Goal: Task Accomplishment & Management: Manage account settings

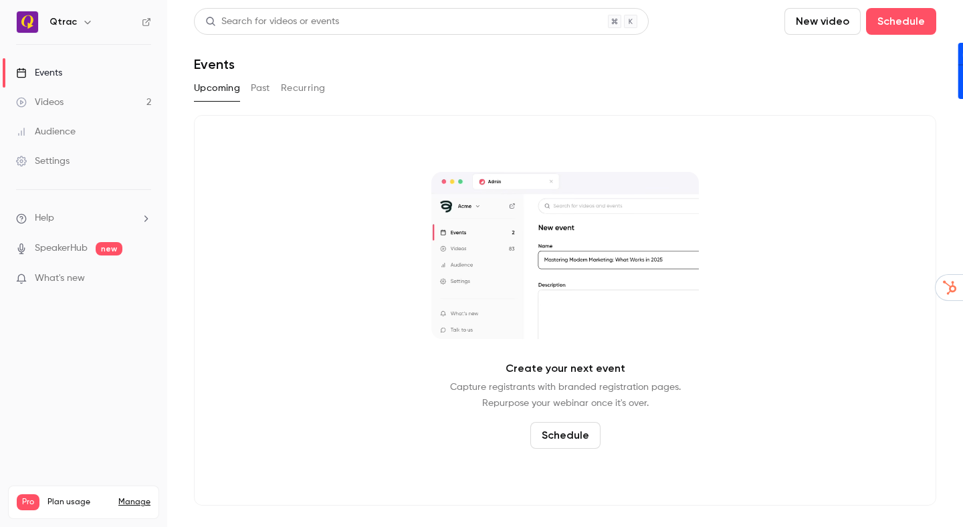
click at [54, 98] on div "Videos" at bounding box center [39, 102] width 47 height 13
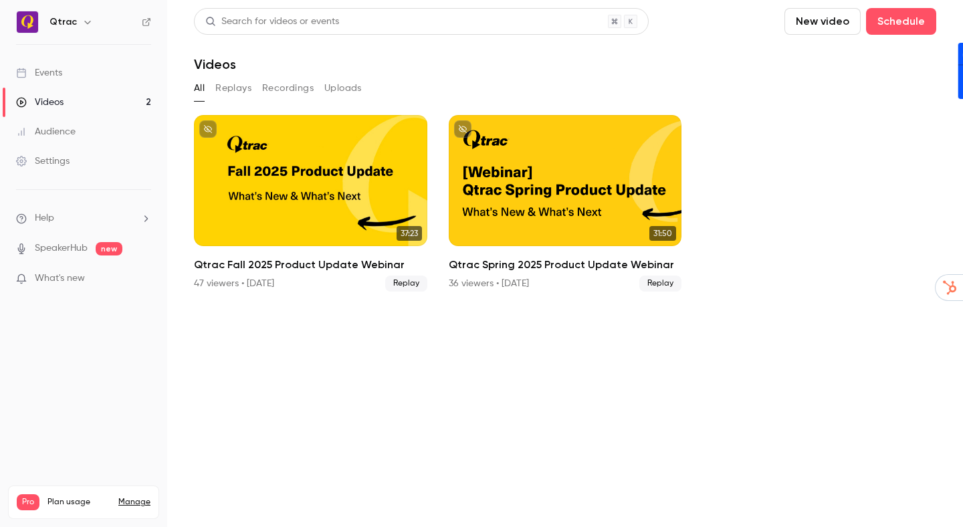
click at [575, 342] on section "Search for videos or events New video Schedule Videos All Replays Recordings Up…" at bounding box center [565, 263] width 742 height 511
click at [235, 86] on button "Replays" at bounding box center [233, 88] width 36 height 21
click at [295, 86] on button "Recordings" at bounding box center [287, 88] width 51 height 21
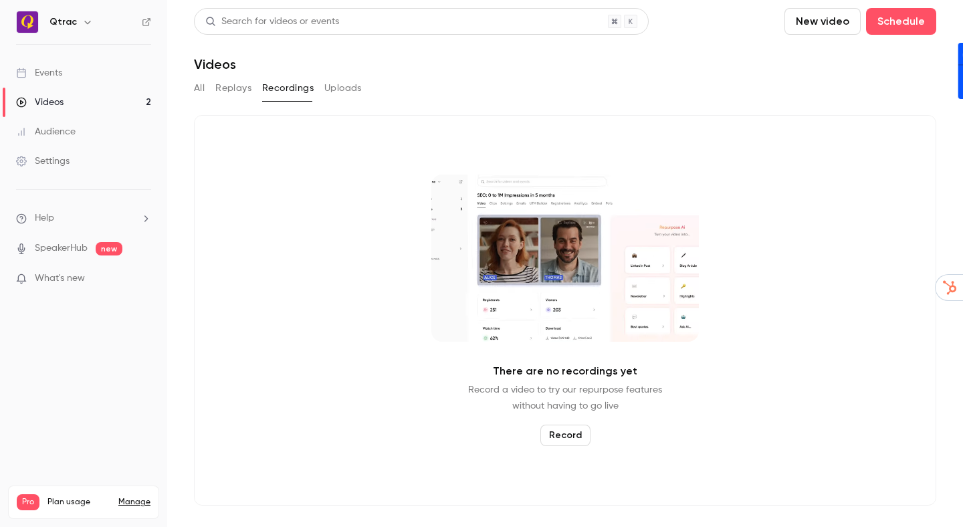
click at [199, 89] on button "All" at bounding box center [199, 88] width 11 height 21
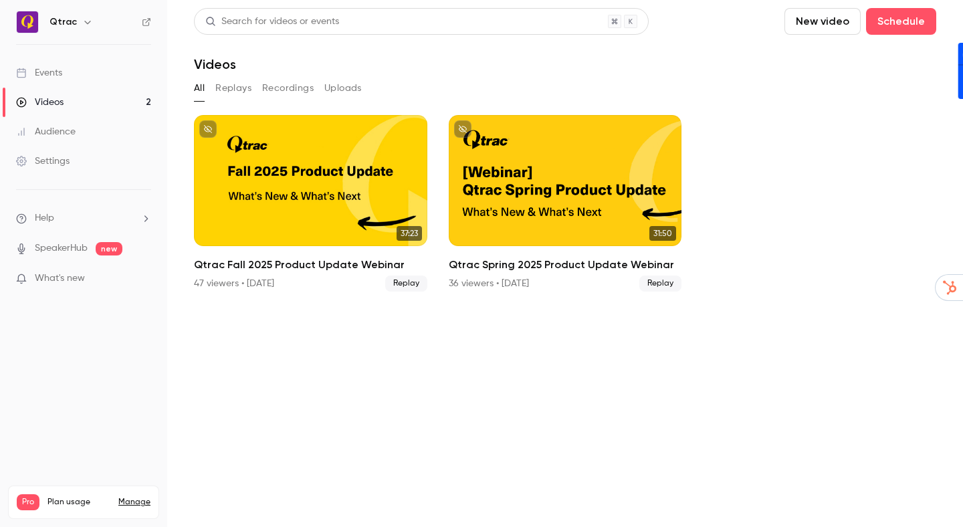
click at [49, 72] on div "Events" at bounding box center [39, 72] width 46 height 13
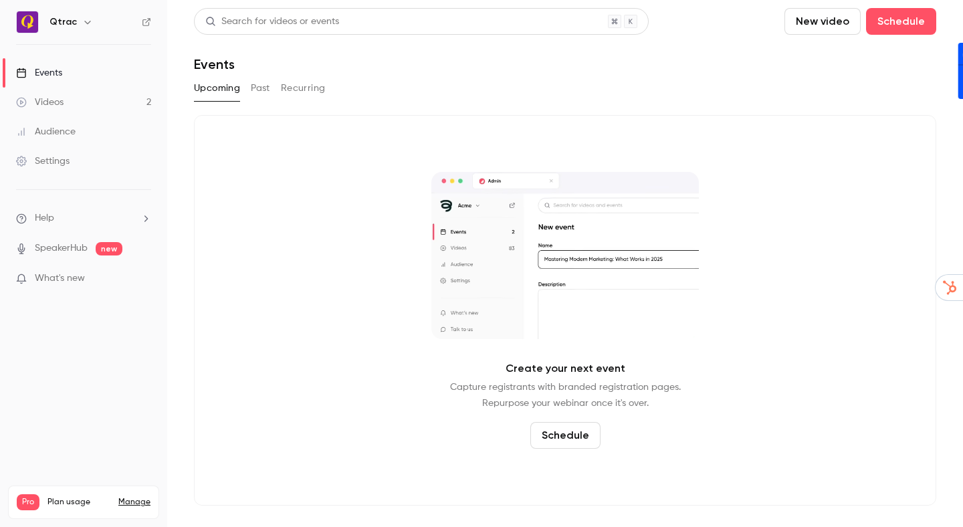
click at [262, 84] on button "Past" at bounding box center [260, 88] width 19 height 21
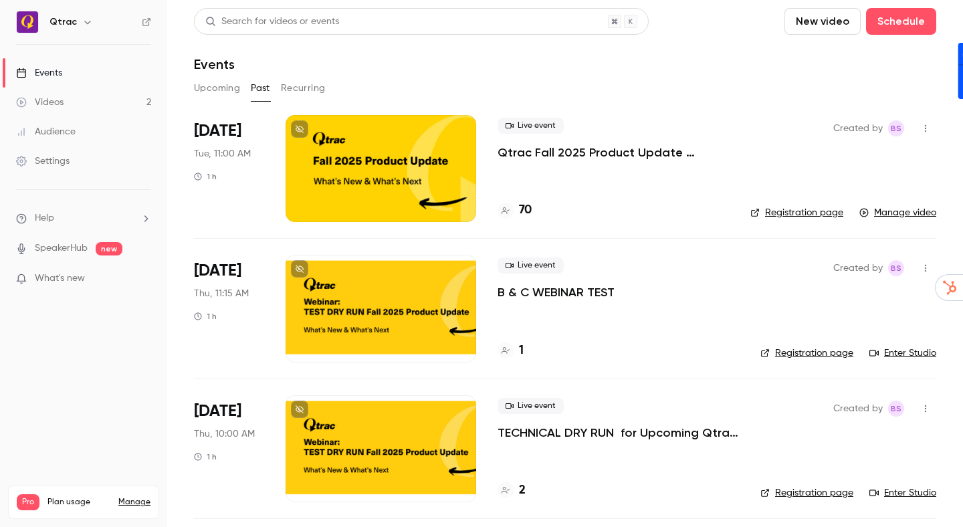
click at [928, 268] on icon "button" at bounding box center [925, 267] width 11 height 9
click at [846, 444] on div "Delete" at bounding box center [874, 440] width 102 height 13
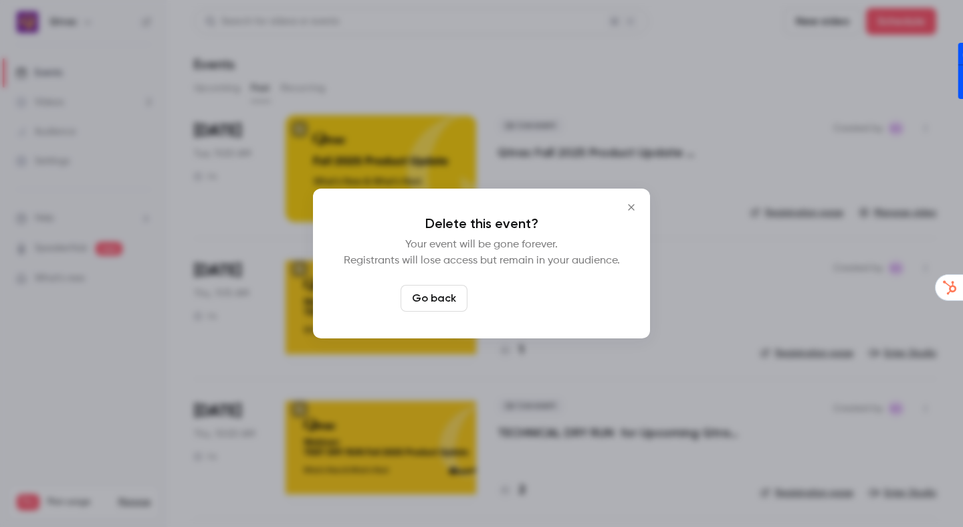
click at [514, 303] on button "Delete event" at bounding box center [518, 298] width 90 height 27
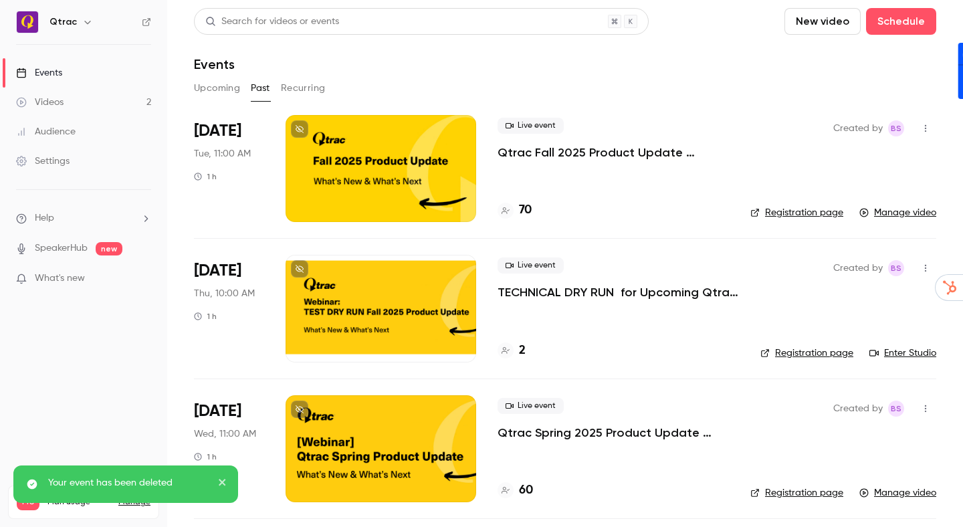
click at [924, 267] on icon "button" at bounding box center [925, 267] width 11 height 9
click at [849, 441] on div "Delete" at bounding box center [874, 440] width 102 height 13
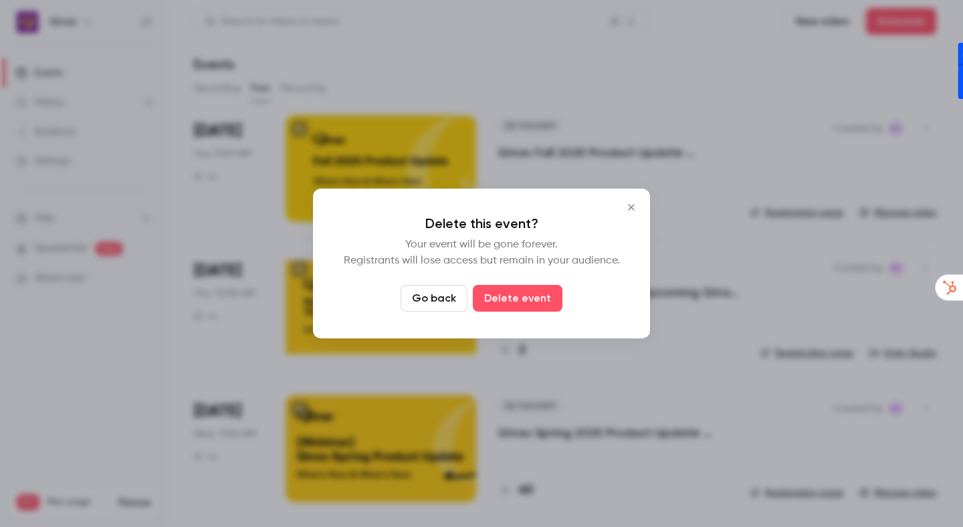
click at [513, 302] on button "Delete event" at bounding box center [518, 298] width 90 height 27
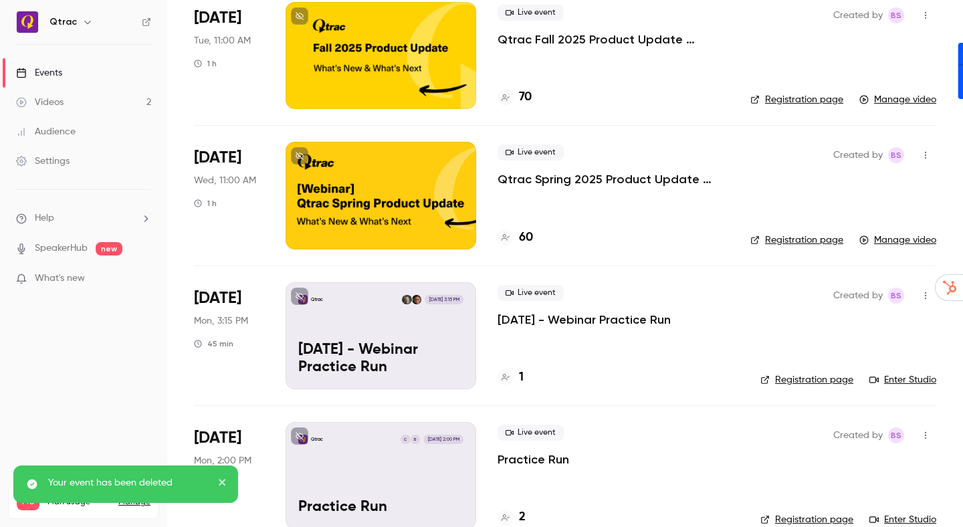
scroll to position [139, 0]
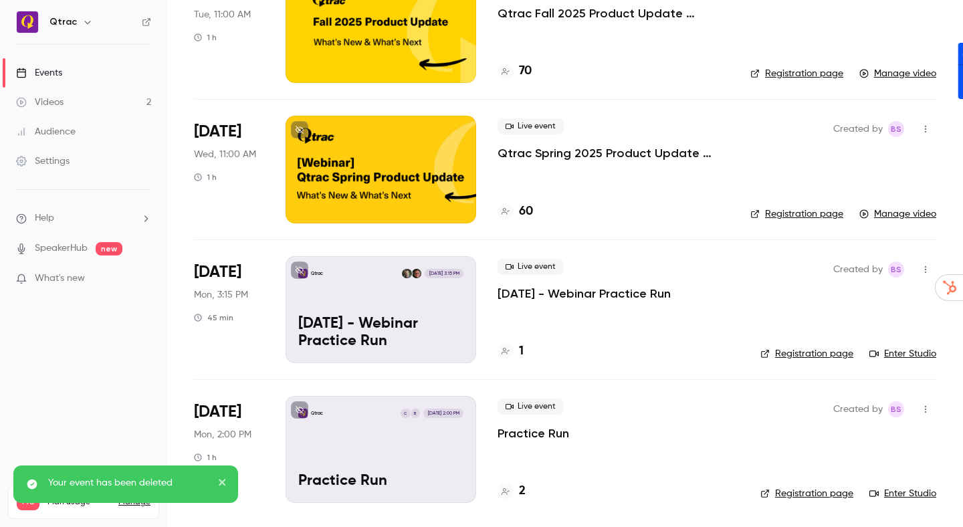
click at [925, 273] on icon "button" at bounding box center [925, 269] width 11 height 9
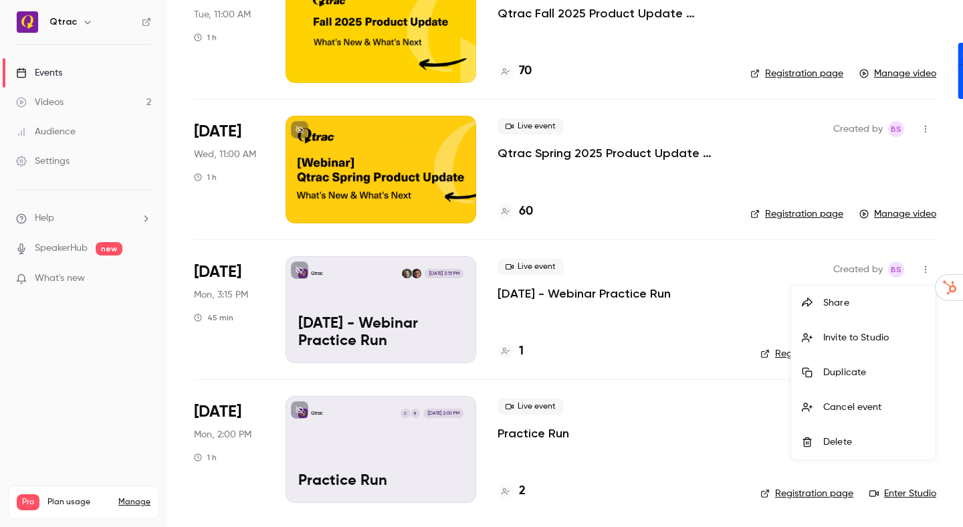
click at [848, 444] on div "Delete" at bounding box center [874, 441] width 102 height 13
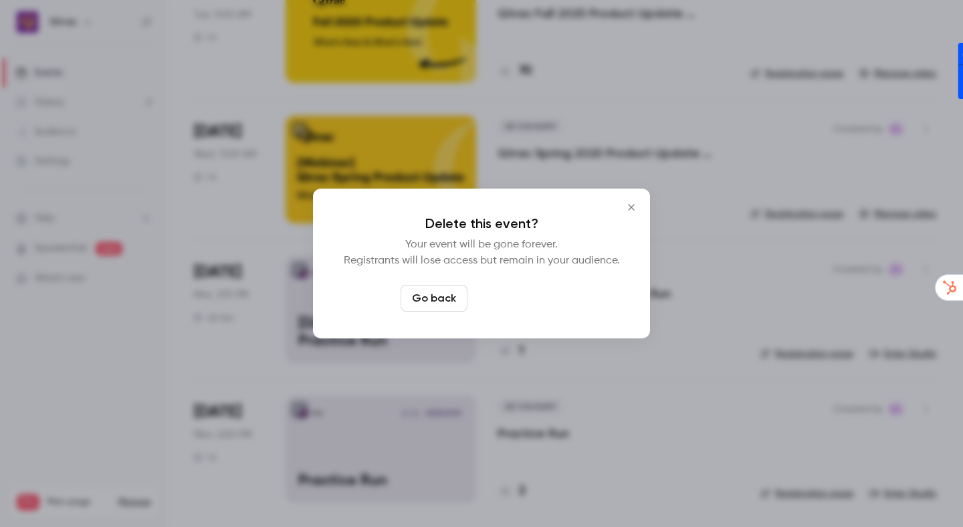
click at [517, 304] on button "Delete event" at bounding box center [518, 298] width 90 height 27
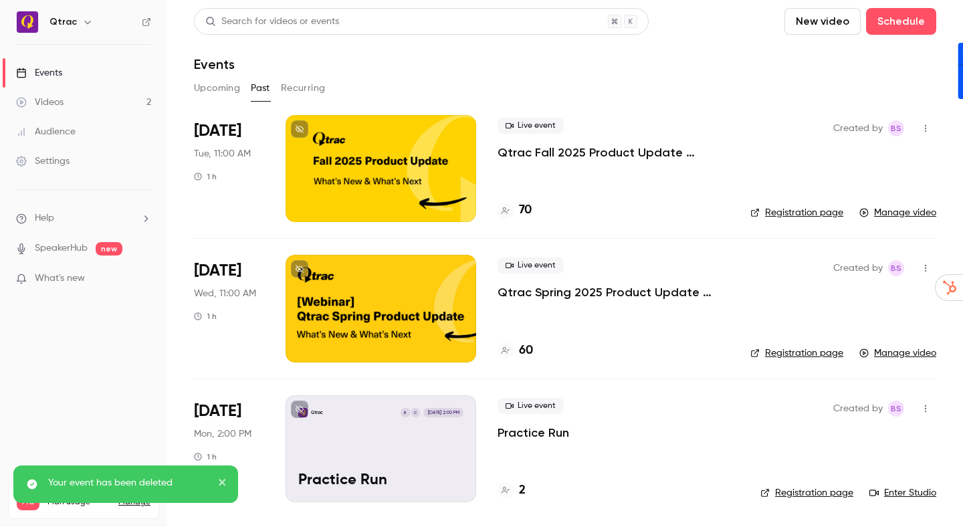
scroll to position [0, 0]
click at [924, 405] on icon "button" at bounding box center [924, 407] width 1 height 7
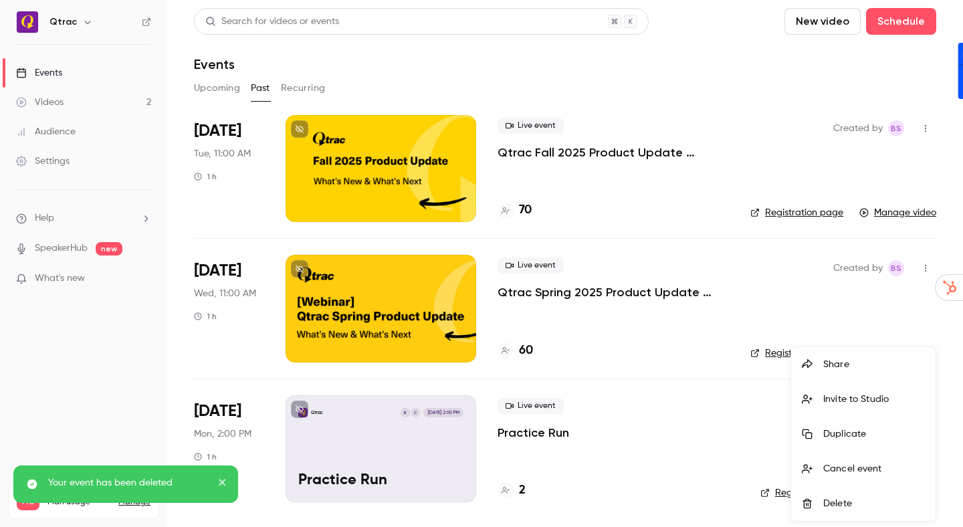
click at [831, 506] on div "Delete" at bounding box center [874, 503] width 102 height 13
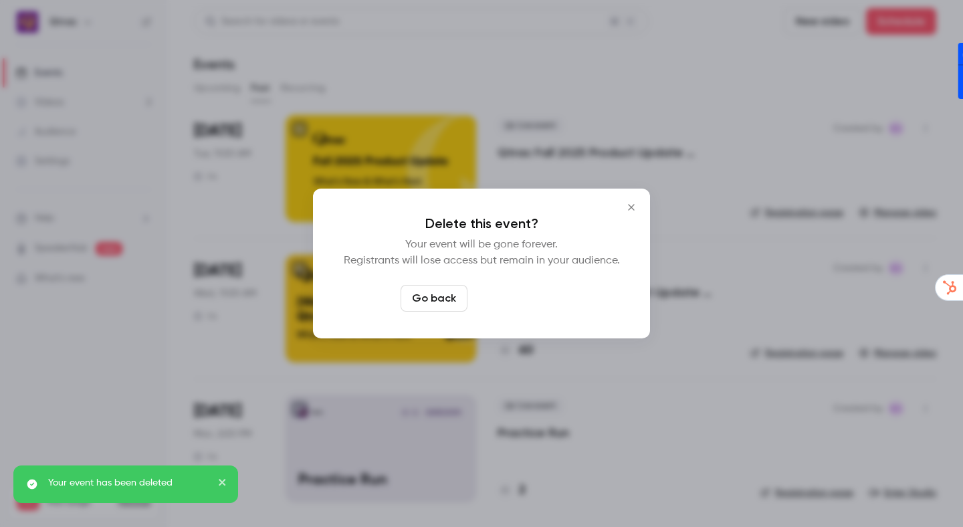
click at [502, 297] on button "Delete event" at bounding box center [518, 298] width 90 height 27
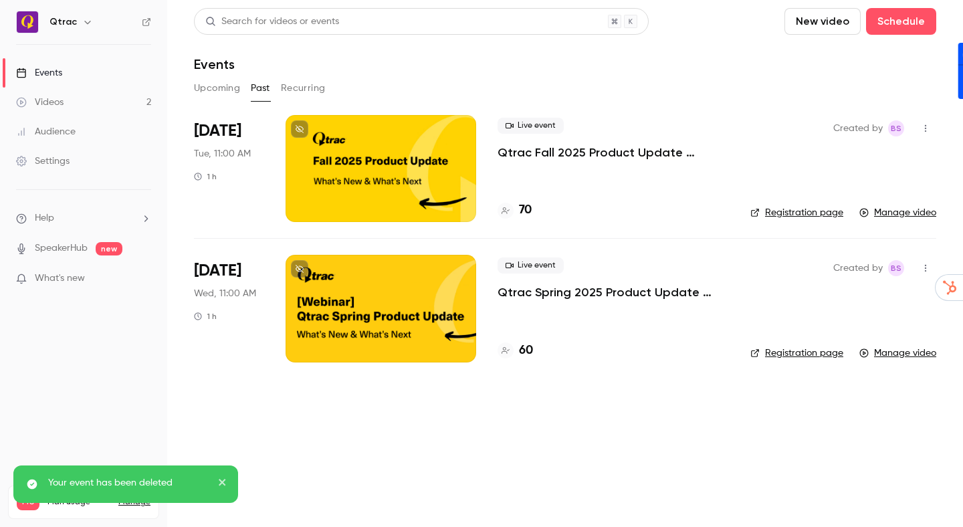
click at [570, 446] on main "Search for videos or events New video Schedule Events Upcoming Past Recurring […" at bounding box center [564, 263] width 795 height 527
click at [311, 87] on button "Recurring" at bounding box center [303, 88] width 45 height 21
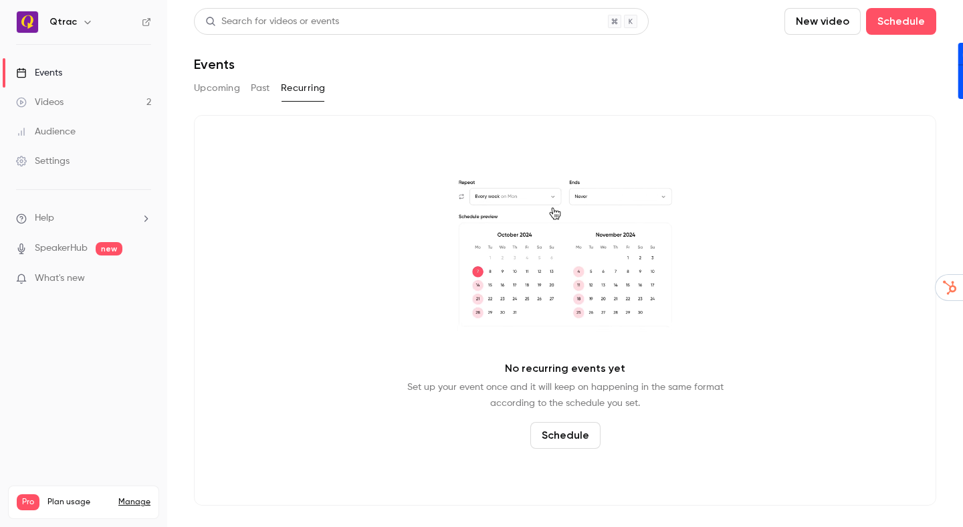
click at [223, 92] on button "Upcoming" at bounding box center [217, 88] width 46 height 21
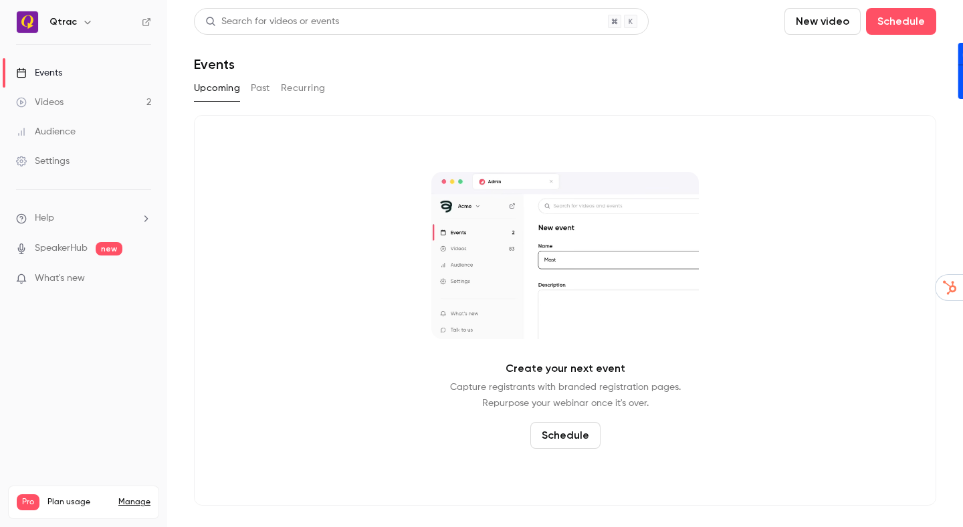
click at [254, 88] on button "Past" at bounding box center [260, 88] width 19 height 21
